Goal: Find specific page/section: Find specific page/section

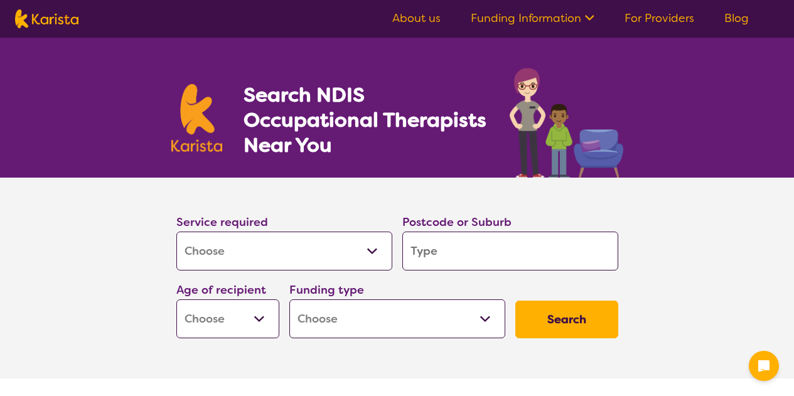
select select "[MEDICAL_DATA]"
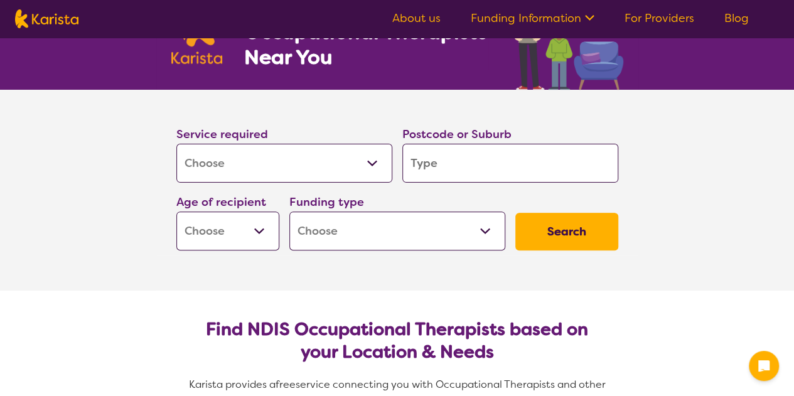
scroll to position [126, 0]
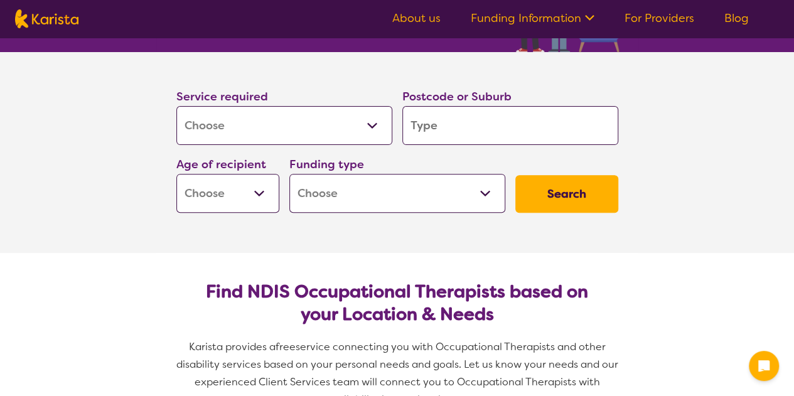
drag, startPoint x: 465, startPoint y: 129, endPoint x: 458, endPoint y: 110, distance: 20.1
click at [465, 129] on input "search" at bounding box center [510, 125] width 216 height 39
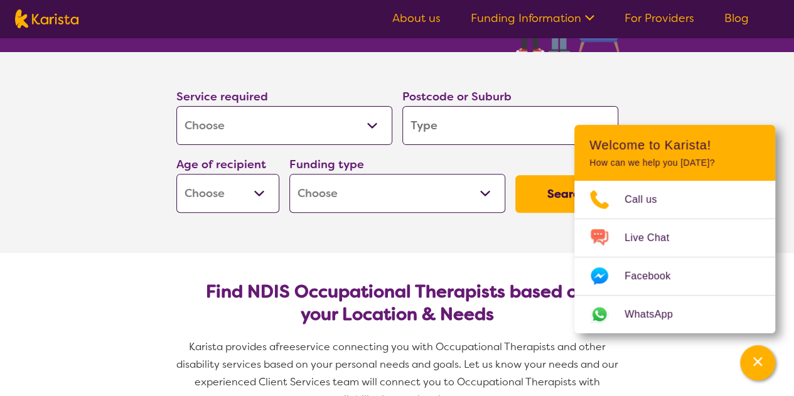
type input "3"
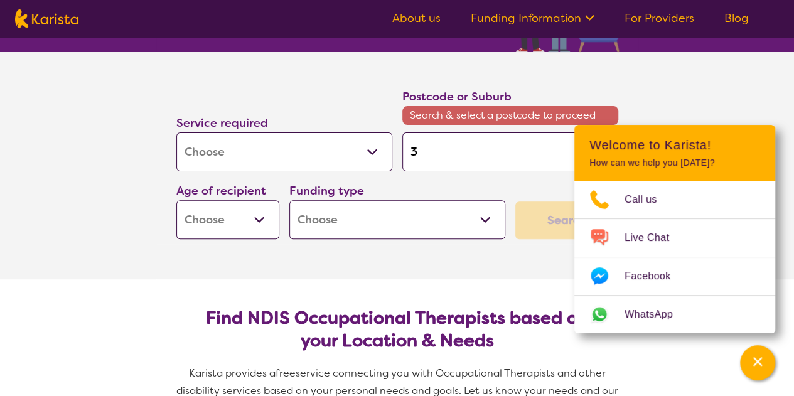
type input "34"
type input "344"
type input "3442"
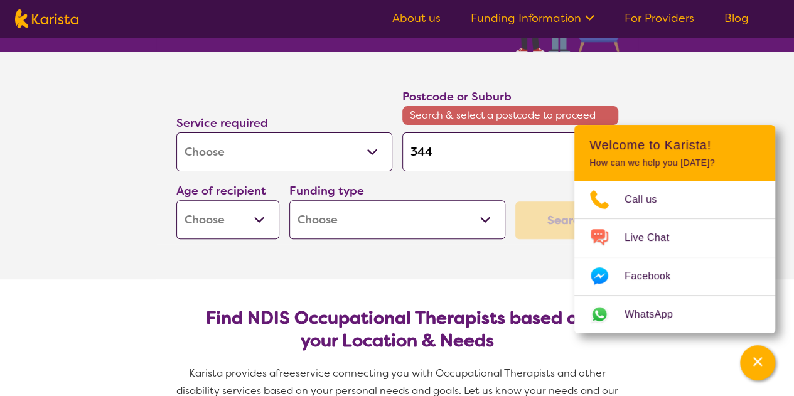
type input "3442"
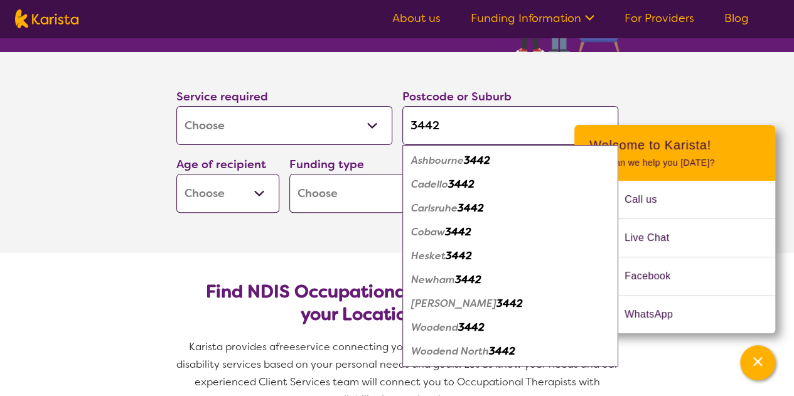
type input "3442"
click at [438, 325] on em "Woodend" at bounding box center [434, 327] width 47 height 13
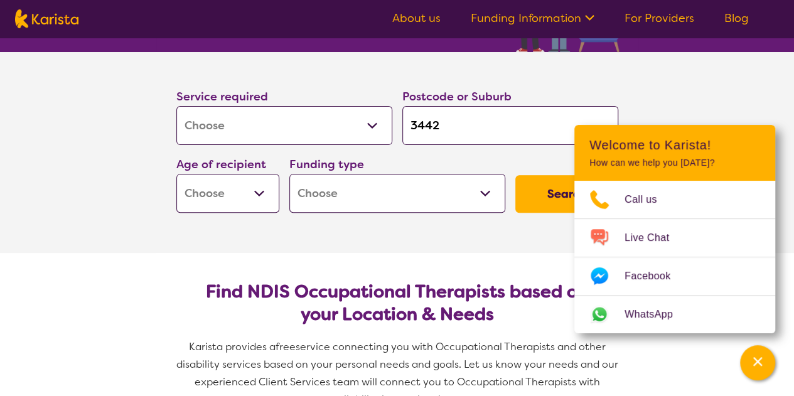
click at [397, 240] on section "Service required Allied Health Assistant Assessment ([MEDICAL_DATA] or [MEDICAL…" at bounding box center [397, 152] width 502 height 201
click at [550, 193] on button "Search" at bounding box center [566, 194] width 103 height 38
click at [256, 190] on select "Early Childhood - 0 to 9 Child - 10 to 11 Adolescent - 12 to 17 Adult - 18 to 6…" at bounding box center [227, 193] width 103 height 39
select select "CH"
click at [176, 174] on select "Early Childhood - 0 to 9 Child - 10 to 11 Adolescent - 12 to 17 Adult - 18 to 6…" at bounding box center [227, 193] width 103 height 39
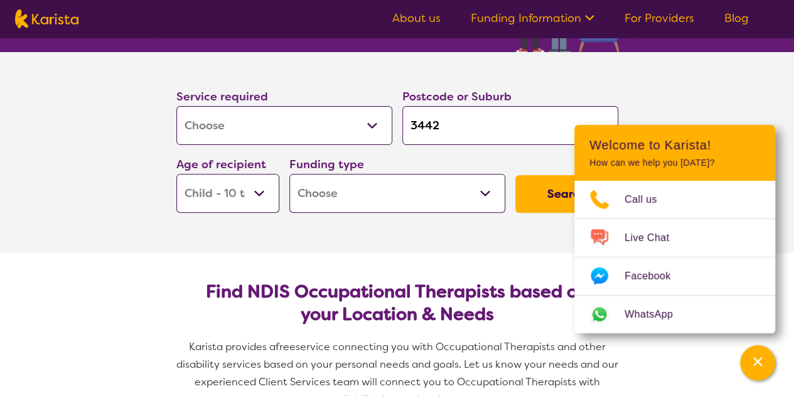
select select "CH"
click at [554, 200] on button "Search" at bounding box center [566, 194] width 103 height 38
click at [436, 195] on select "Home Care Package (HCP) National Disability Insurance Scheme (NDIS) I don't know" at bounding box center [397, 193] width 216 height 39
select select "NDIS"
click at [289, 174] on select "Home Care Package (HCP) National Disability Insurance Scheme (NDIS) I don't know" at bounding box center [397, 193] width 216 height 39
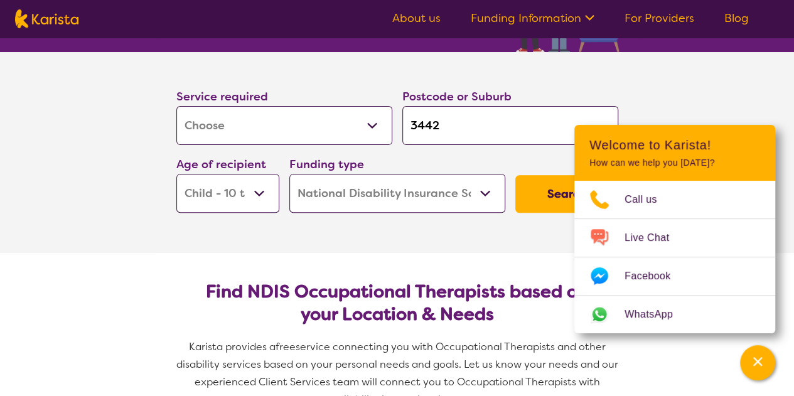
select select "NDIS"
click at [546, 191] on button "Search" at bounding box center [566, 194] width 103 height 38
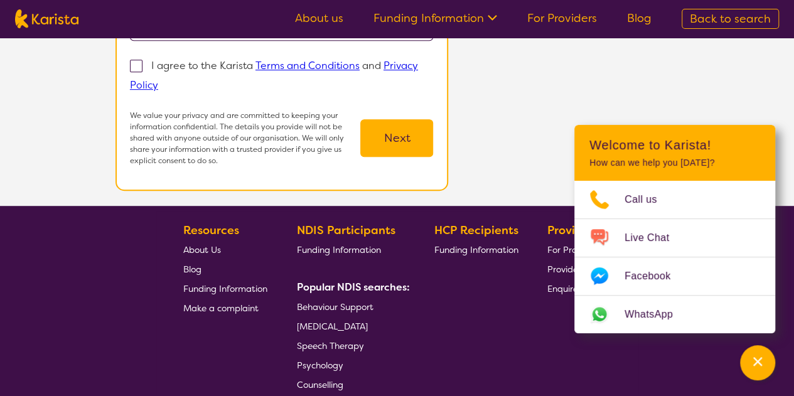
scroll to position [126, 0]
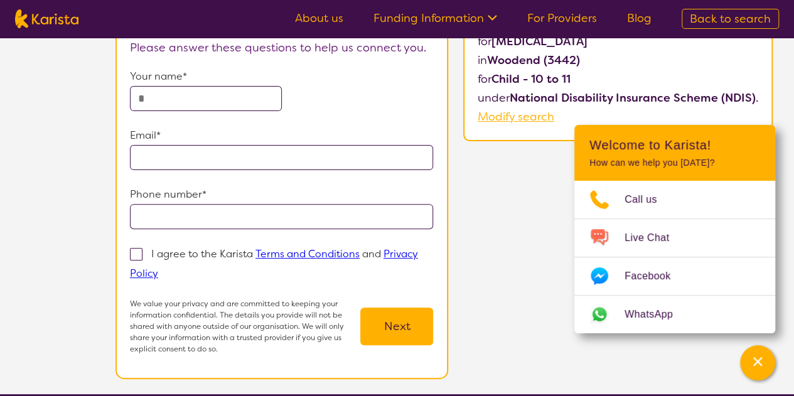
select select "[MEDICAL_DATA]"
select select "CH"
select select "NDIS"
select select "[MEDICAL_DATA]"
select select "CH"
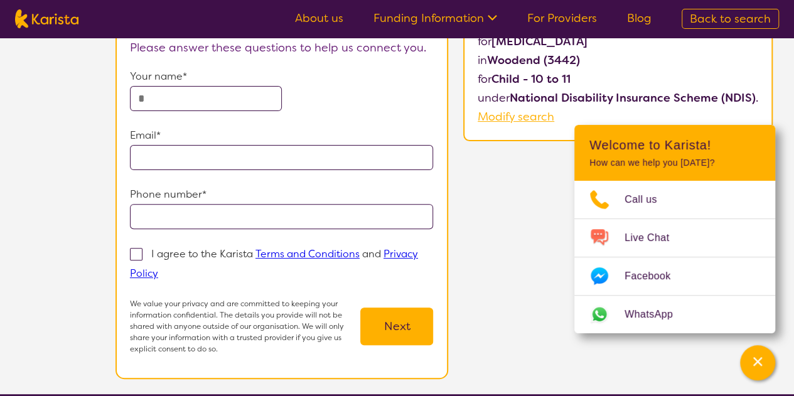
select select "NDIS"
